Goal: Task Accomplishment & Management: Manage account settings

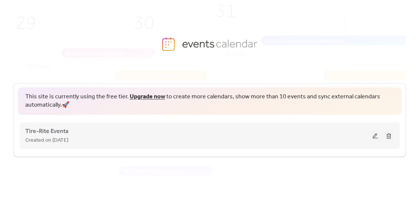
click at [68, 137] on span "Created on [DATE]" at bounding box center [46, 140] width 43 height 9
click at [376, 137] on button at bounding box center [375, 135] width 11 height 11
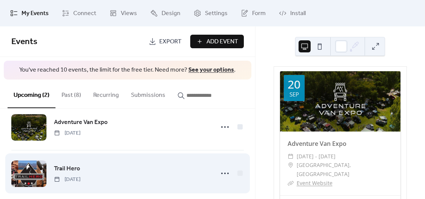
scroll to position [25, 0]
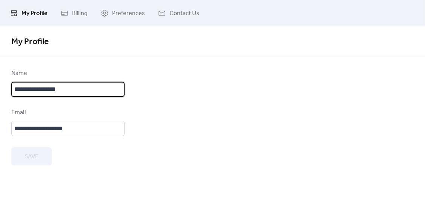
scroll to position [1, 0]
drag, startPoint x: 75, startPoint y: 91, endPoint x: -2, endPoint y: 102, distance: 77.7
click at [0, 102] on html "**********" at bounding box center [212, 99] width 425 height 199
type input "**********"
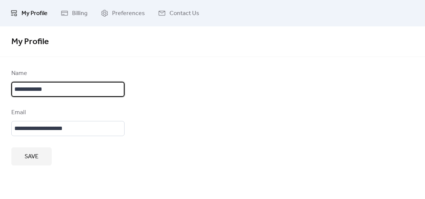
click at [31, 153] on span "Save" at bounding box center [32, 156] width 14 height 9
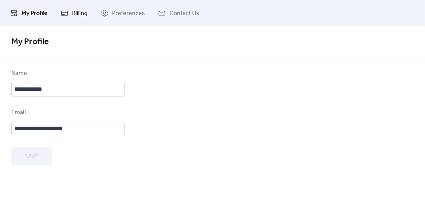
click at [70, 14] on link "Billing" at bounding box center [74, 13] width 38 height 20
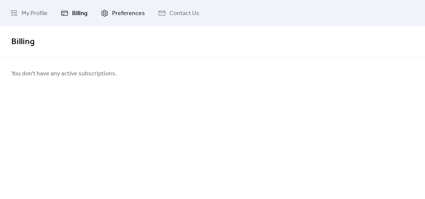
click at [121, 14] on span "Preferences" at bounding box center [128, 13] width 33 height 9
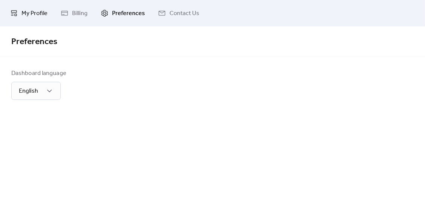
click at [36, 14] on span "My Profile" at bounding box center [34, 13] width 26 height 9
